Goal: Obtain resource: Download file/media

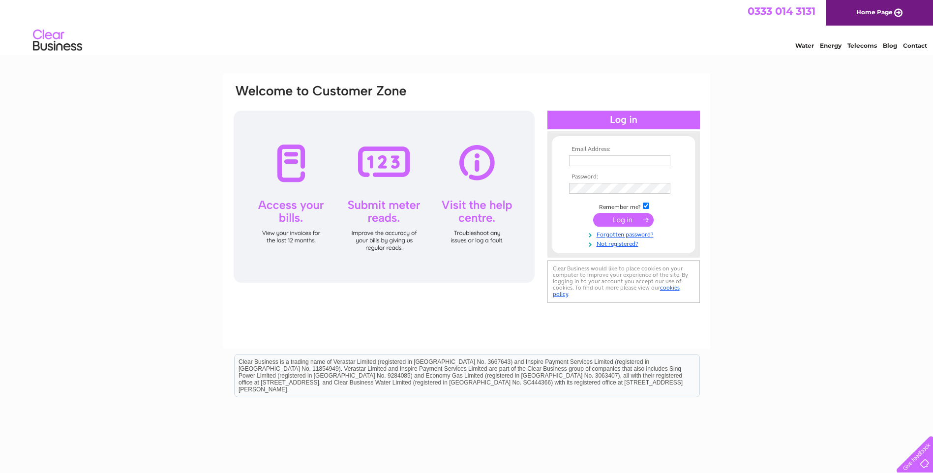
type input "john@hurkledale.co.uk"
click at [639, 219] on input "submit" at bounding box center [623, 220] width 61 height 14
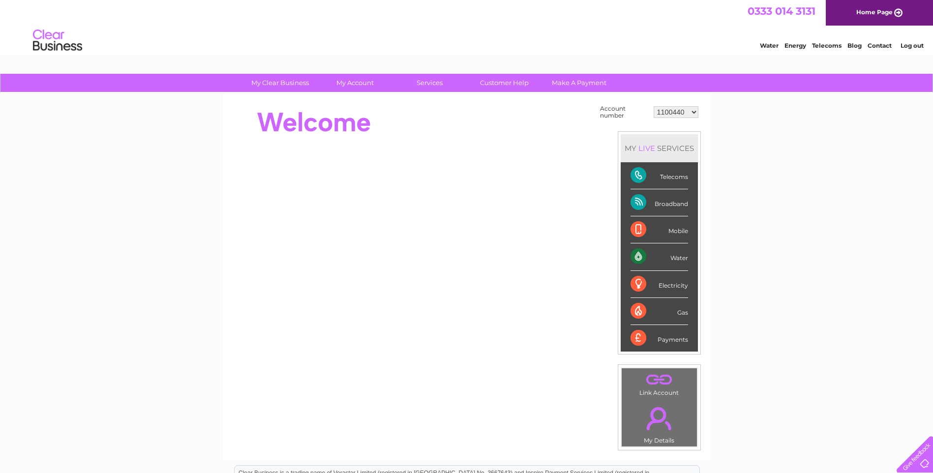
click at [695, 114] on select "1100440 30313152" at bounding box center [676, 112] width 45 height 12
select select "30313152"
click at [654, 106] on select "1100440 30313152" at bounding box center [676, 112] width 45 height 12
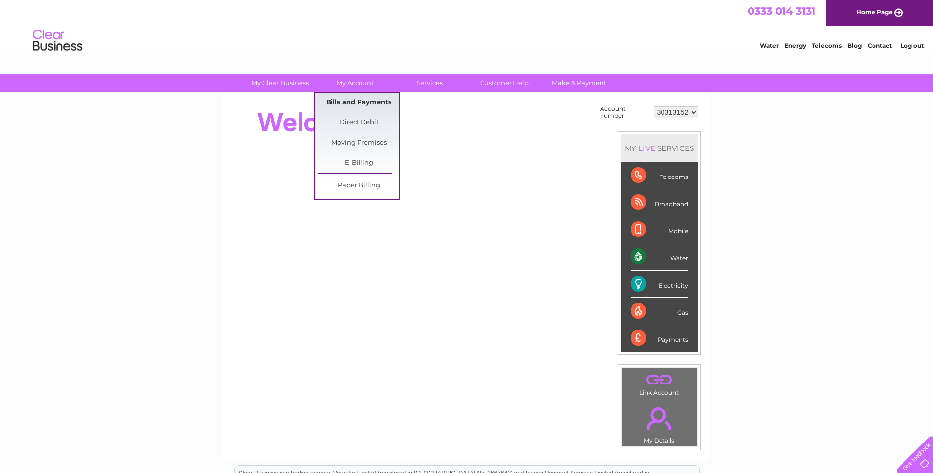
click at [359, 98] on link "Bills and Payments" at bounding box center [358, 103] width 81 height 20
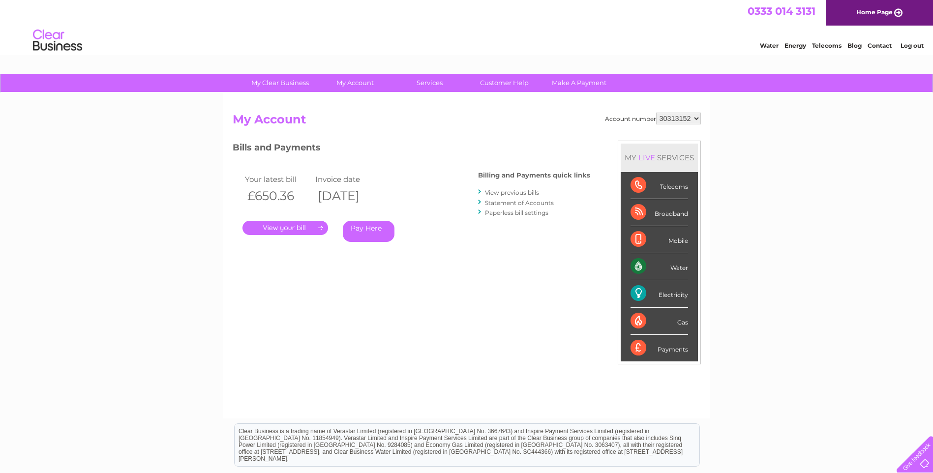
click at [509, 203] on link "Statement of Accounts" at bounding box center [519, 202] width 69 height 7
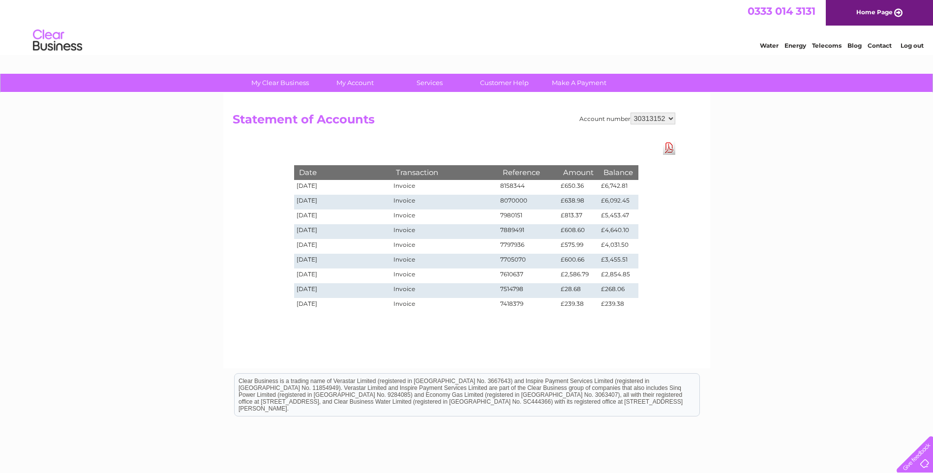
click at [670, 148] on link "Download Pdf" at bounding box center [669, 148] width 12 height 14
click at [672, 117] on select "1100440 30313152" at bounding box center [653, 119] width 45 height 12
select select "1100440"
click at [631, 113] on select "1100440 30313152" at bounding box center [653, 119] width 45 height 12
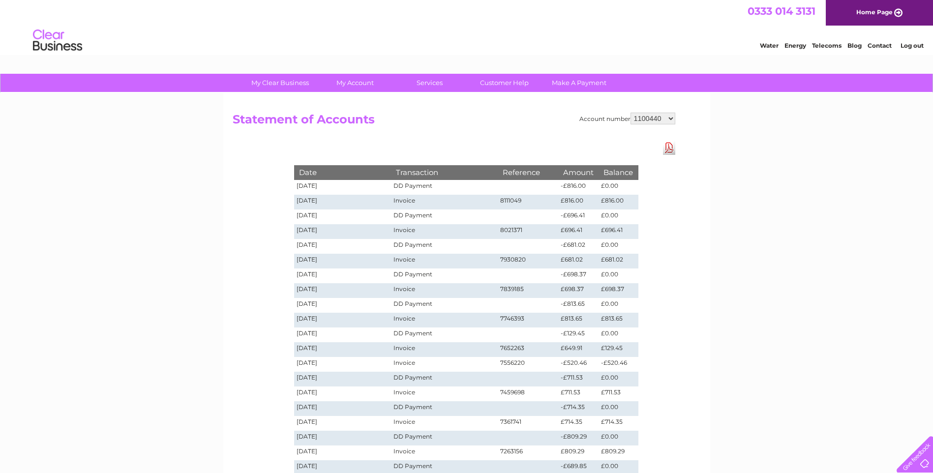
click at [670, 118] on select "1100440 30313152" at bounding box center [653, 119] width 45 height 12
select select "30313152"
click at [631, 113] on select "1100440 30313152" at bounding box center [653, 119] width 45 height 12
